Goal: Task Accomplishment & Management: Manage account settings

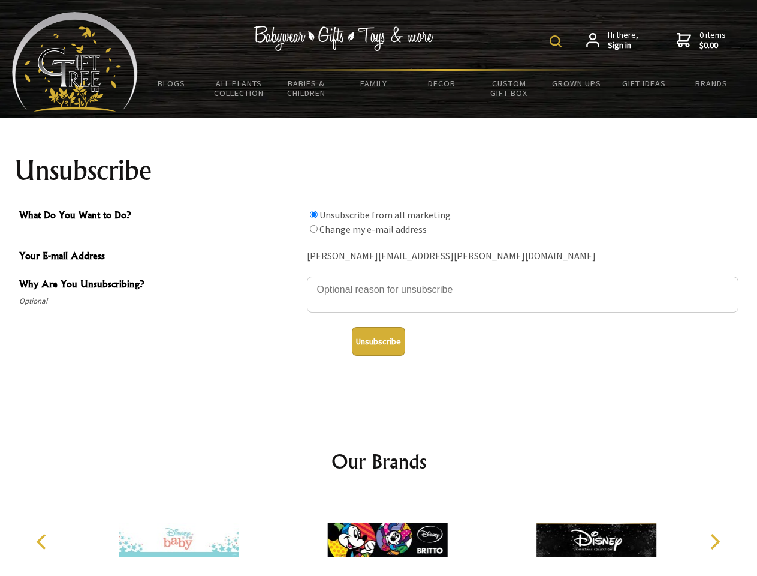
click at [558, 41] on img at bounding box center [556, 41] width 12 height 12
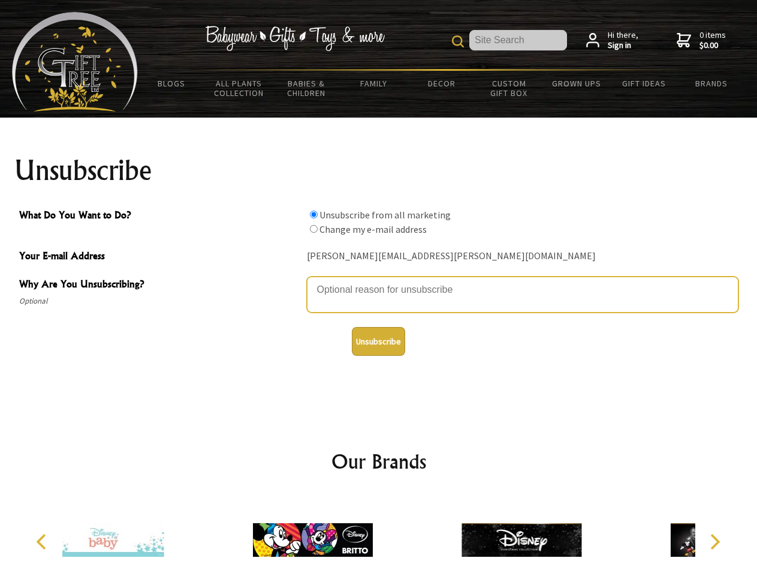
click at [379, 281] on textarea "Why Are You Unsubscribing?" at bounding box center [523, 294] width 432 height 36
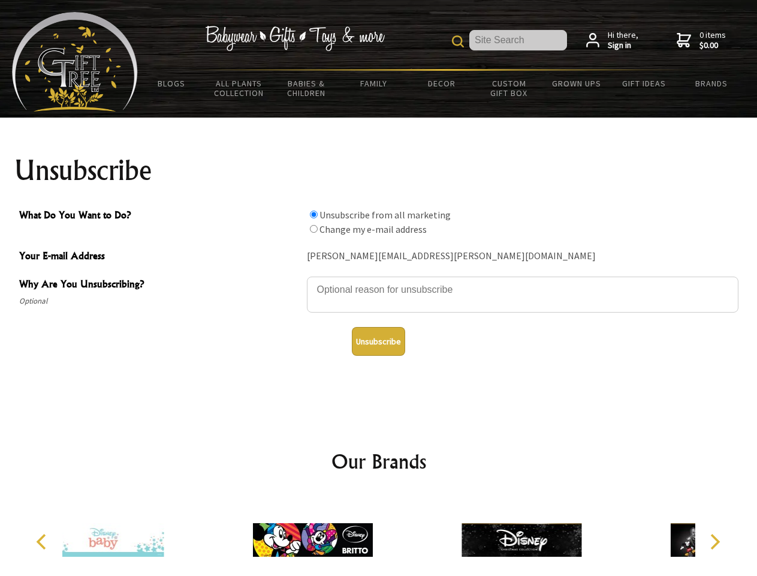
click at [314, 214] on input "What Do You Want to Do?" at bounding box center [314, 214] width 8 height 8
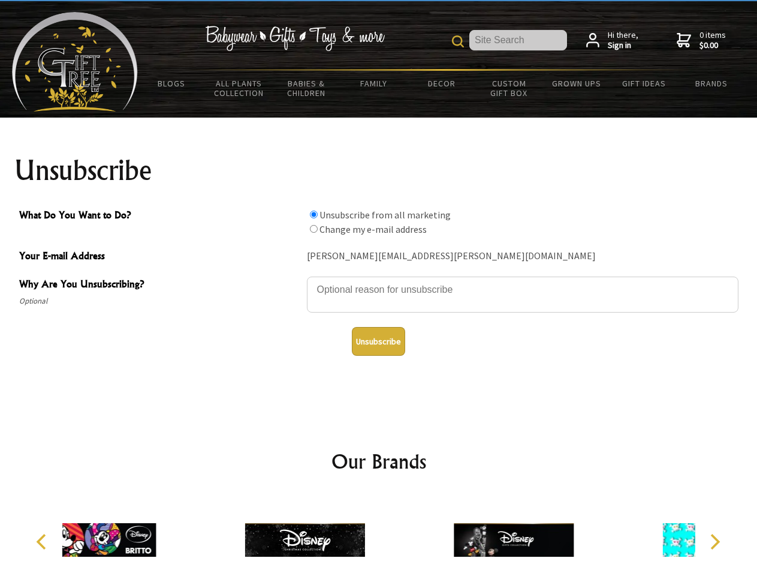
click at [314, 228] on input "What Do You Want to Do?" at bounding box center [314, 229] width 8 height 8
radio input "true"
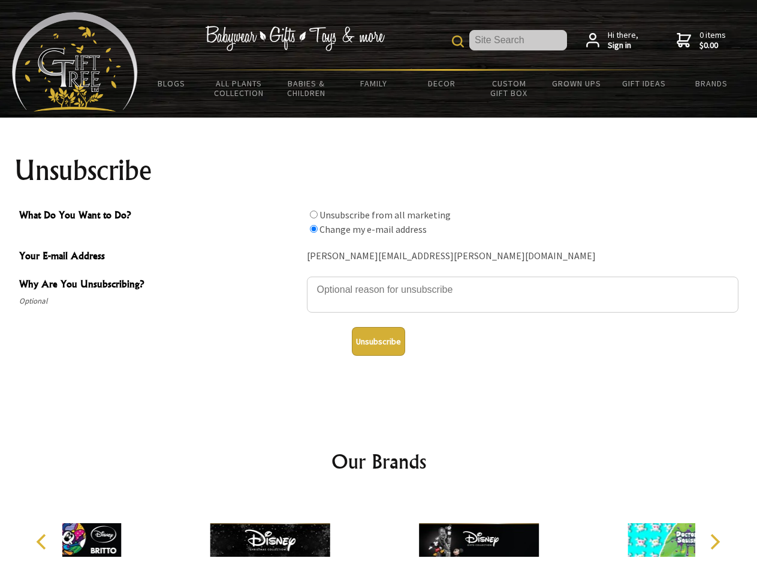
click at [378, 341] on button "Unsubscribe" at bounding box center [378, 341] width 53 height 29
click at [379, 535] on div at bounding box center [479, 542] width 209 height 94
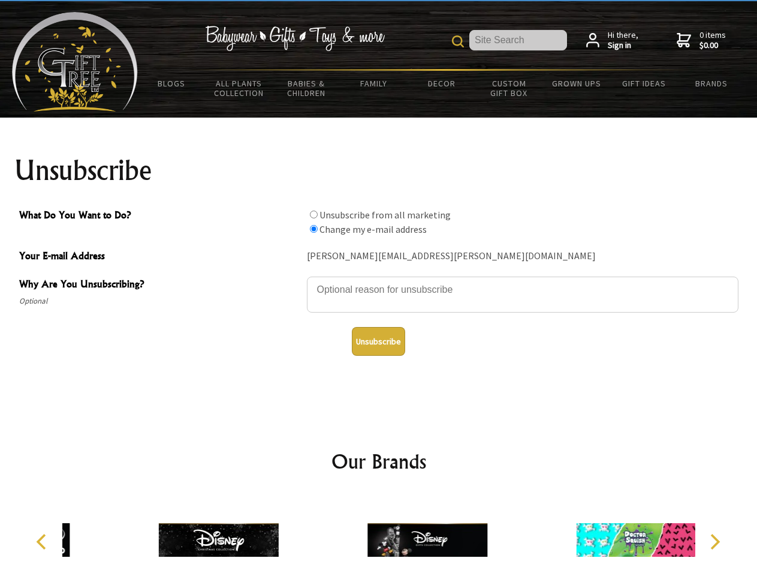
click at [43, 541] on icon "Previous" at bounding box center [43, 542] width 16 height 16
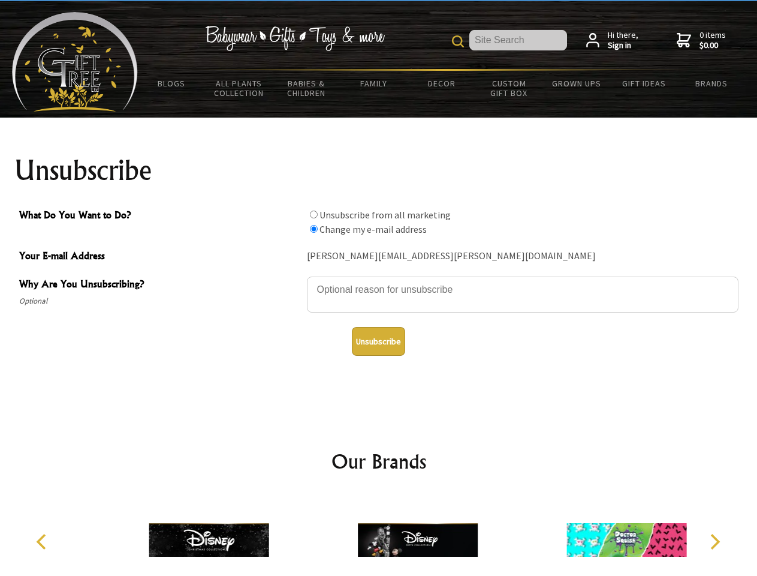
click at [715, 541] on icon "Next" at bounding box center [714, 542] width 16 height 16
